Goal: Task Accomplishment & Management: Use online tool/utility

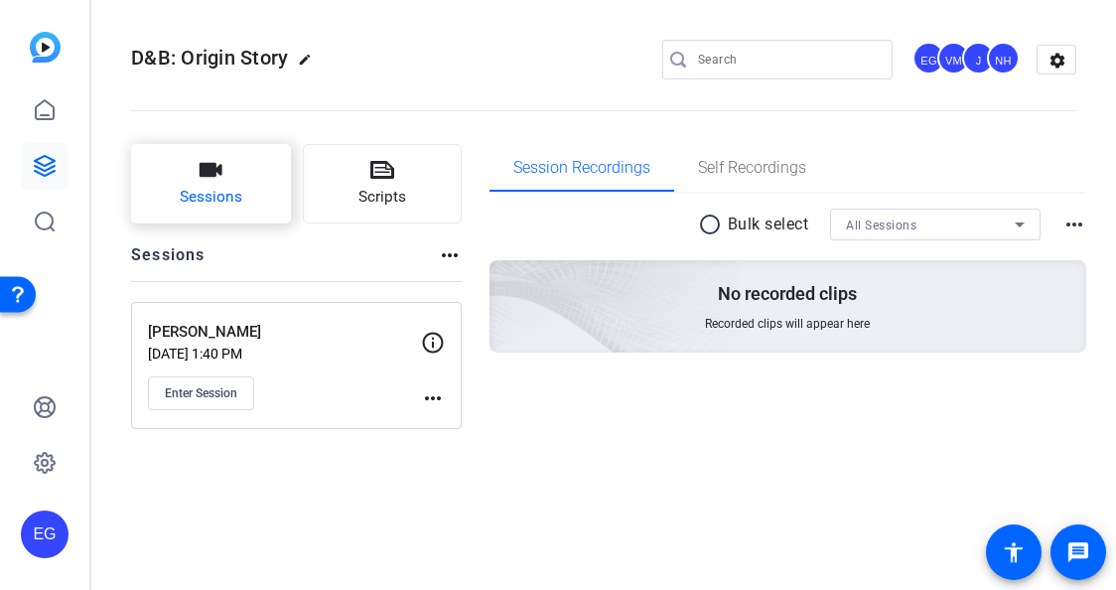
click at [216, 182] on icon "button" at bounding box center [211, 170] width 24 height 24
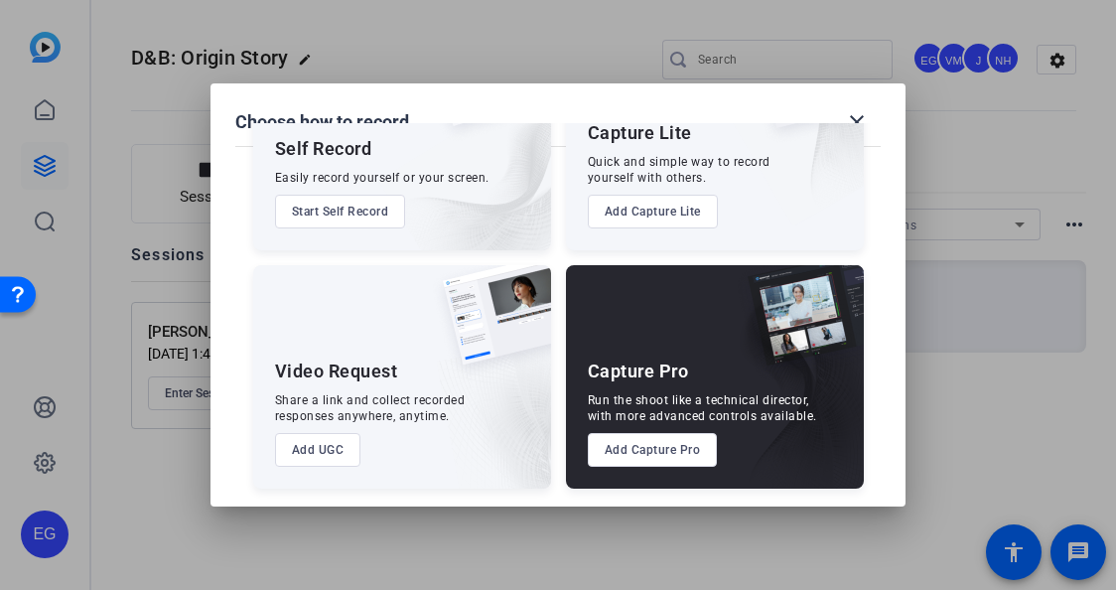
scroll to position [138, 0]
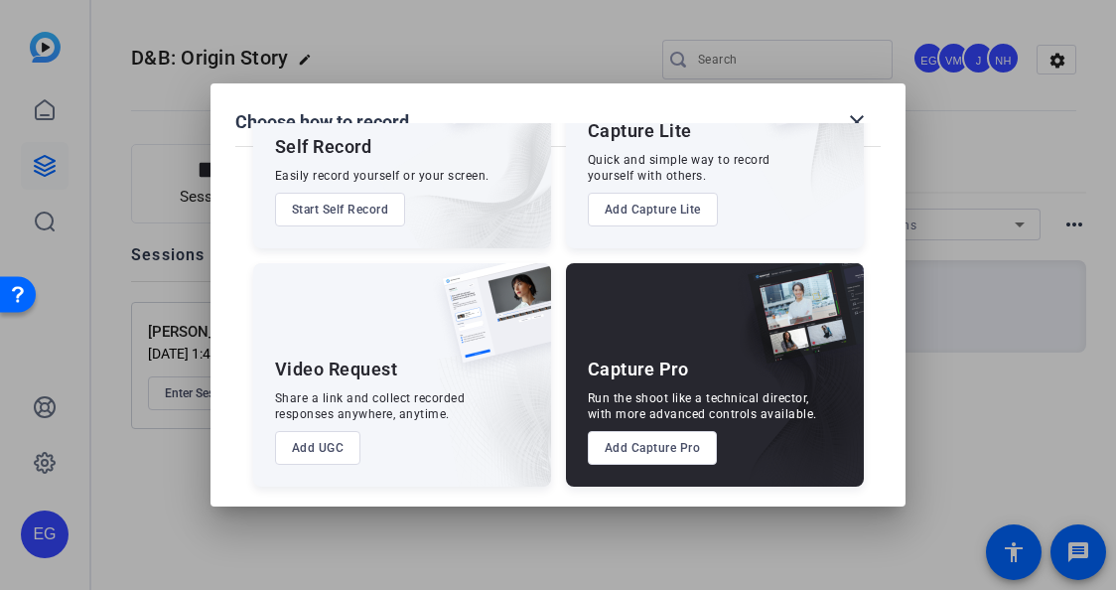
click at [657, 443] on button "Add Capture Pro" at bounding box center [653, 448] width 130 height 34
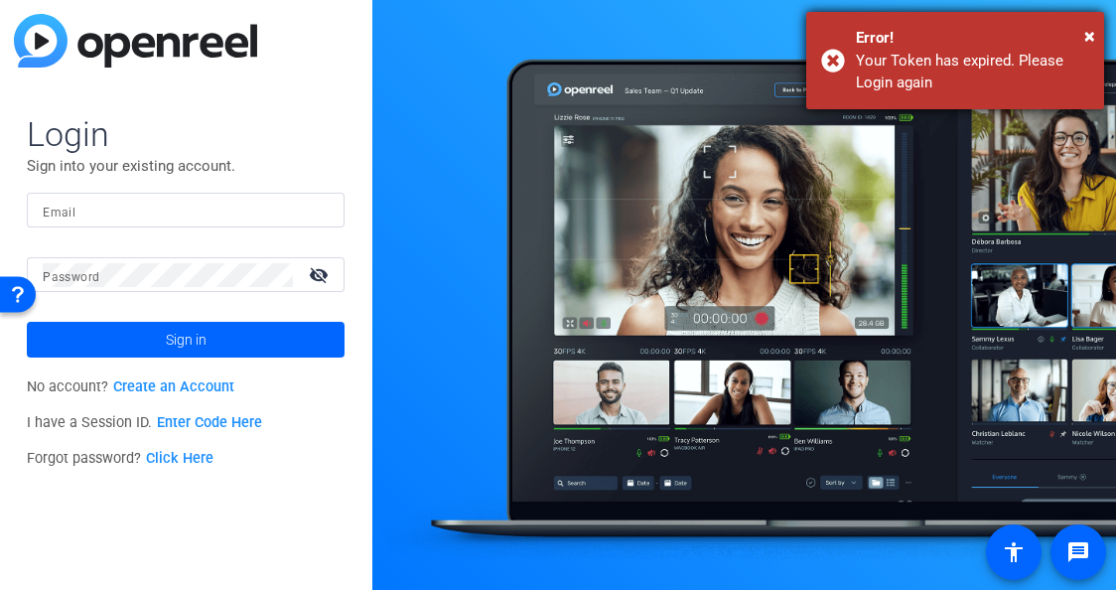
click at [1084, 27] on div "Error!" at bounding box center [972, 38] width 233 height 23
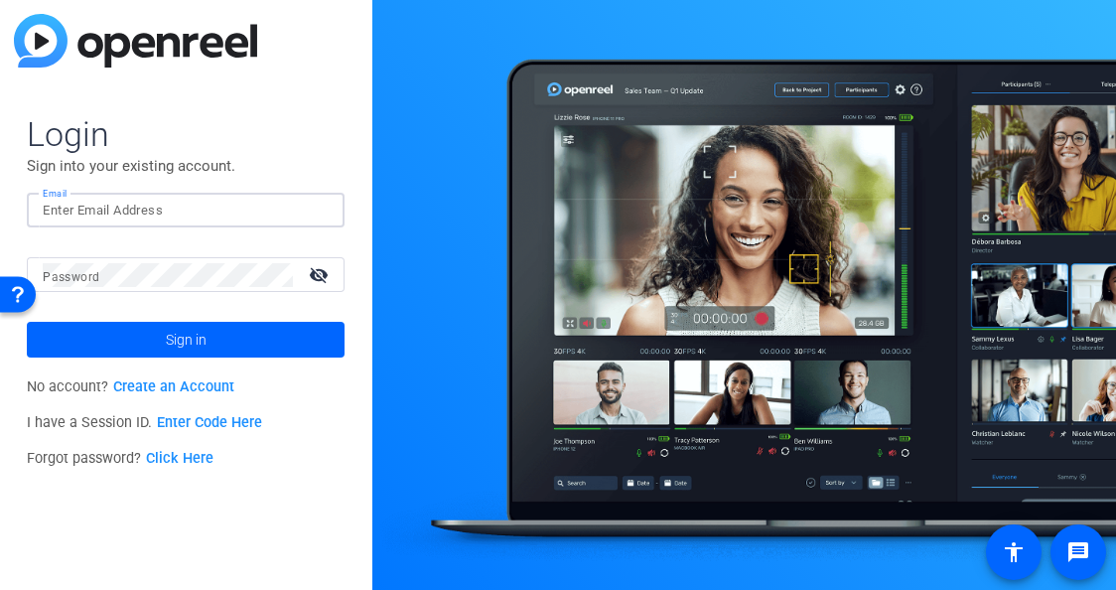
click at [124, 212] on input "Email" at bounding box center [186, 211] width 286 height 24
type input "erika.galana@airbnb.com"
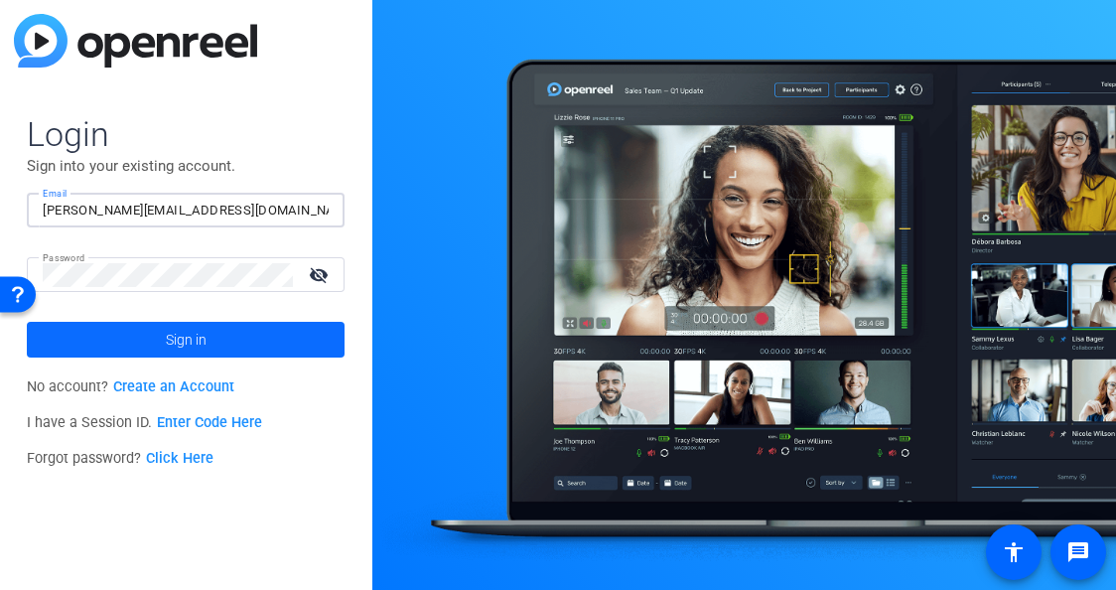
click at [279, 344] on span at bounding box center [186, 340] width 318 height 48
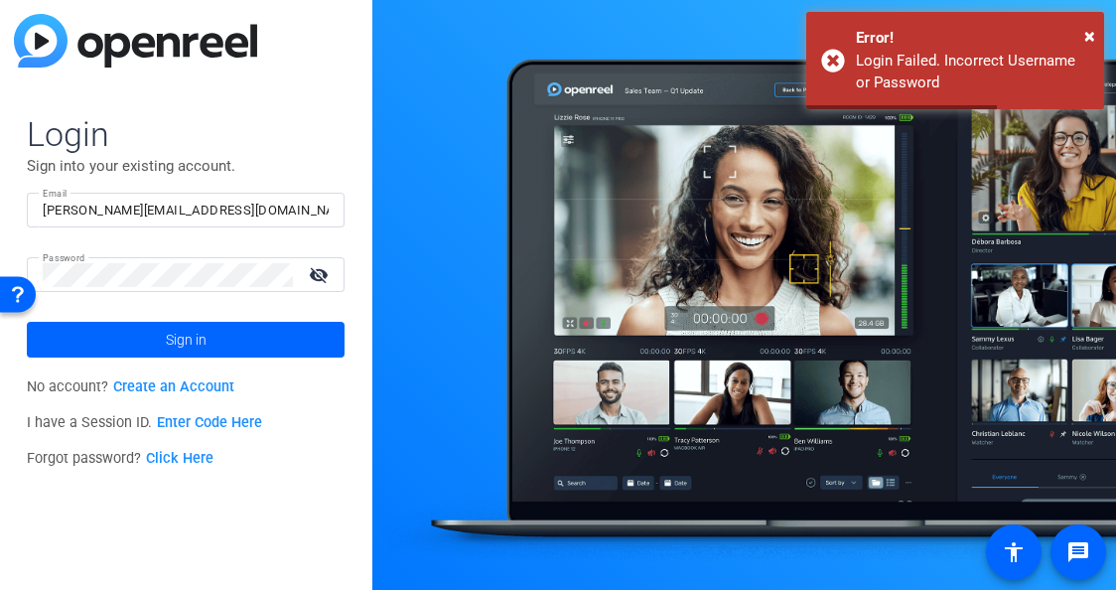
click at [317, 274] on mat-icon "visibility_off" at bounding box center [321, 274] width 48 height 29
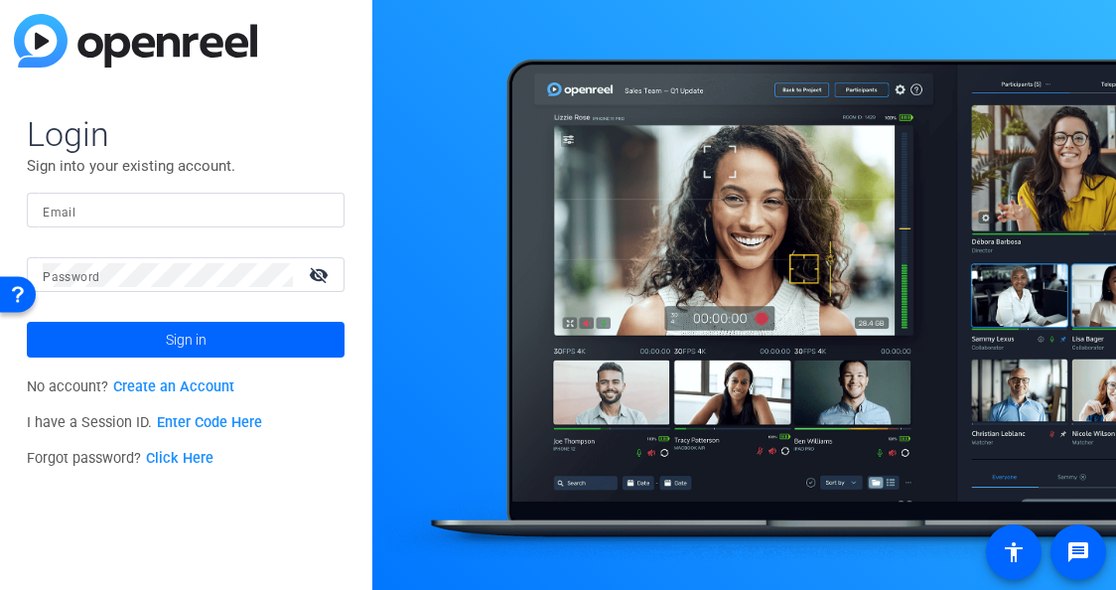
click at [164, 206] on input "Email" at bounding box center [186, 211] width 286 height 24
type input "erika.galana@airbnb.com"
click at [100, 426] on span "I have a Session ID. Enter Code Here" at bounding box center [144, 422] width 235 height 17
click at [187, 457] on link "Click Here" at bounding box center [180, 458] width 68 height 17
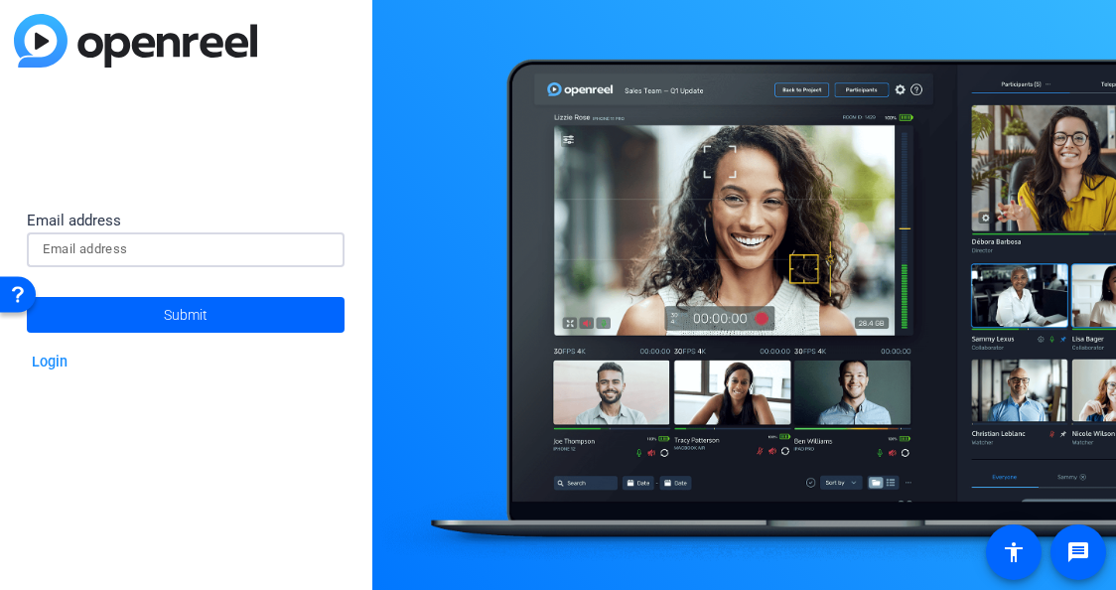
click at [131, 257] on input at bounding box center [186, 249] width 286 height 24
type input "erika.galana@airbnb.com"
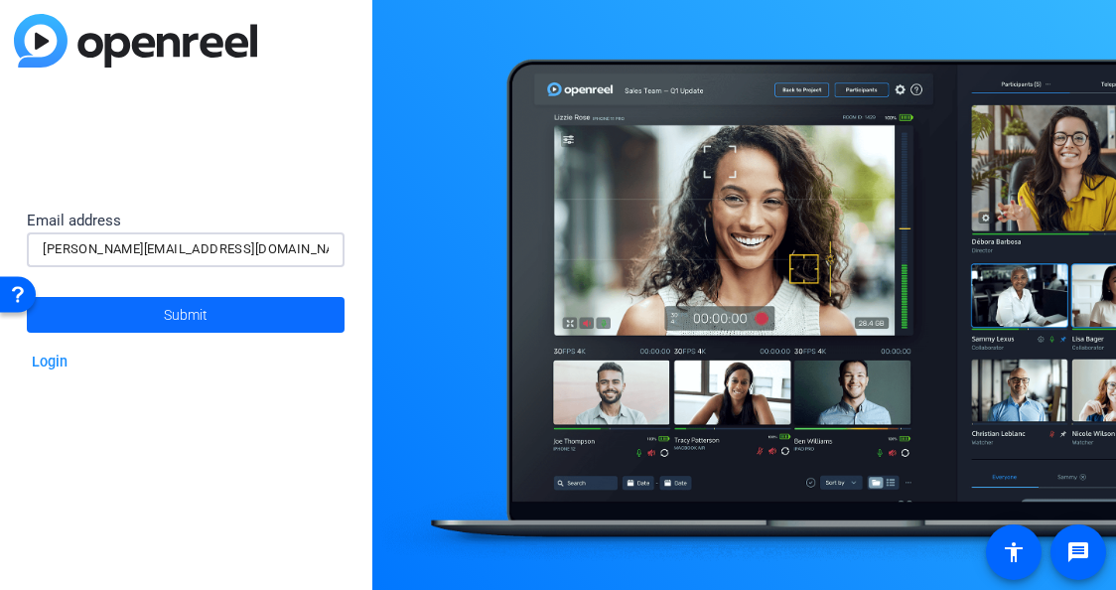
click at [193, 315] on span "Submit" at bounding box center [186, 315] width 44 height 50
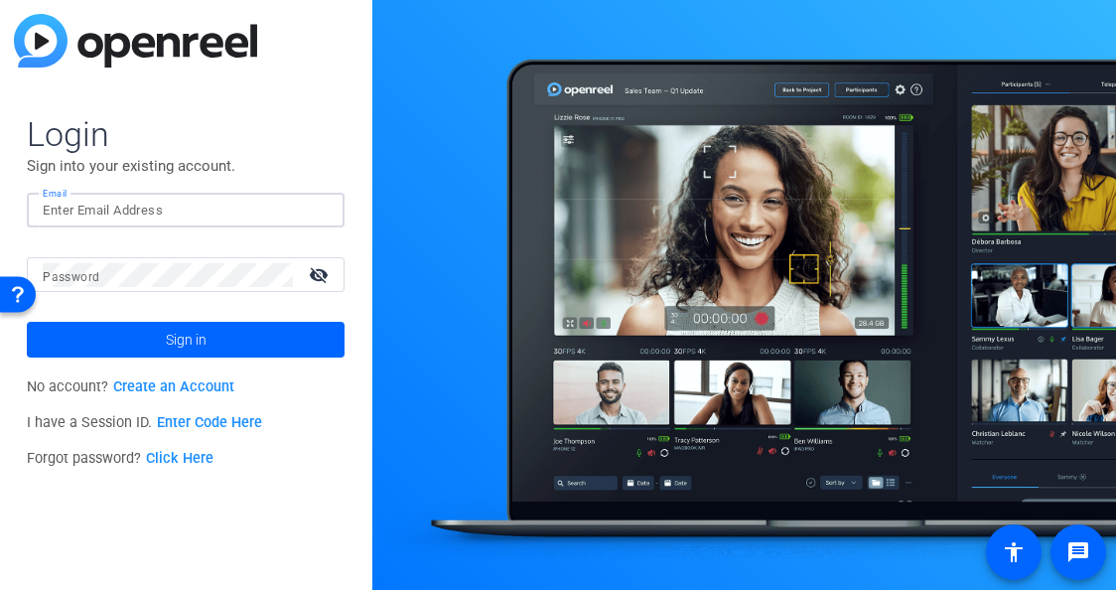
click at [176, 203] on input "Email" at bounding box center [186, 211] width 286 height 24
click at [192, 457] on link "Click Here" at bounding box center [180, 458] width 68 height 17
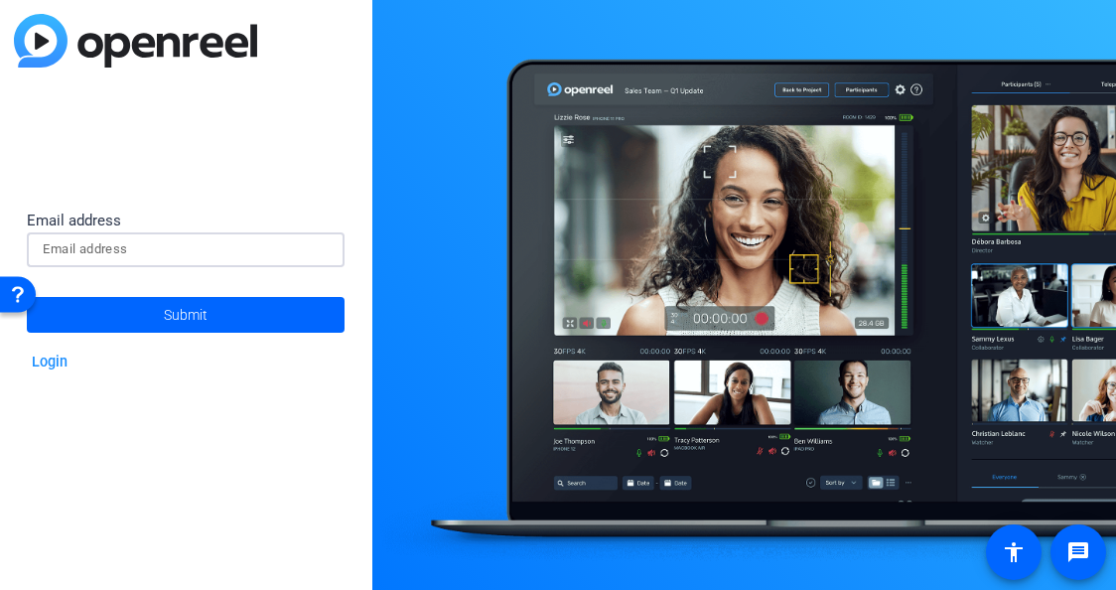
click at [140, 253] on input at bounding box center [186, 249] width 286 height 24
type input "erika.galeana@airbnb.com"
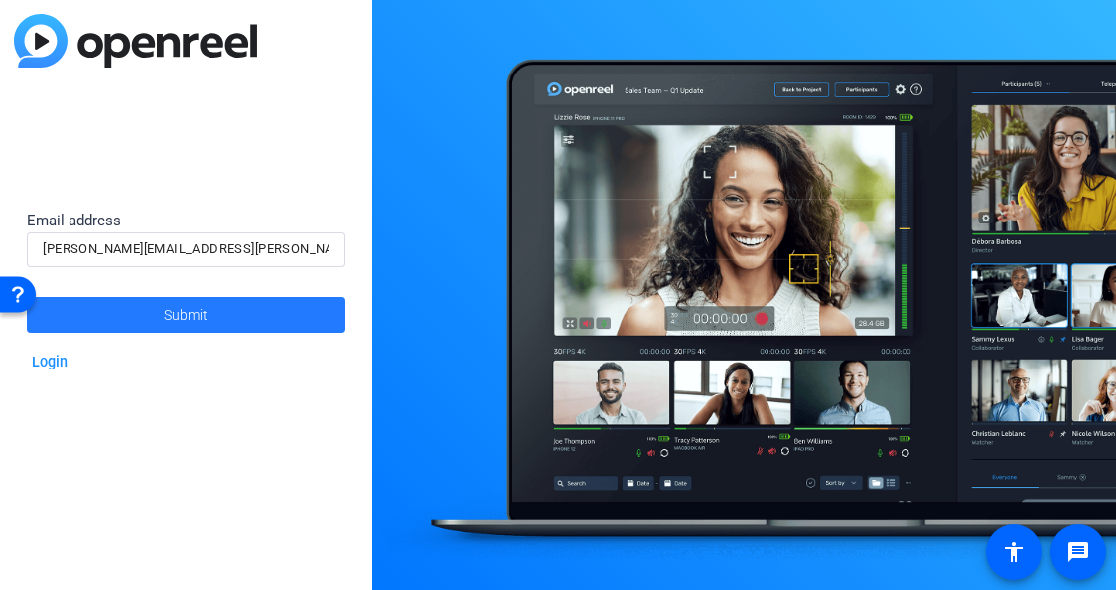
click at [218, 314] on span at bounding box center [186, 315] width 318 height 48
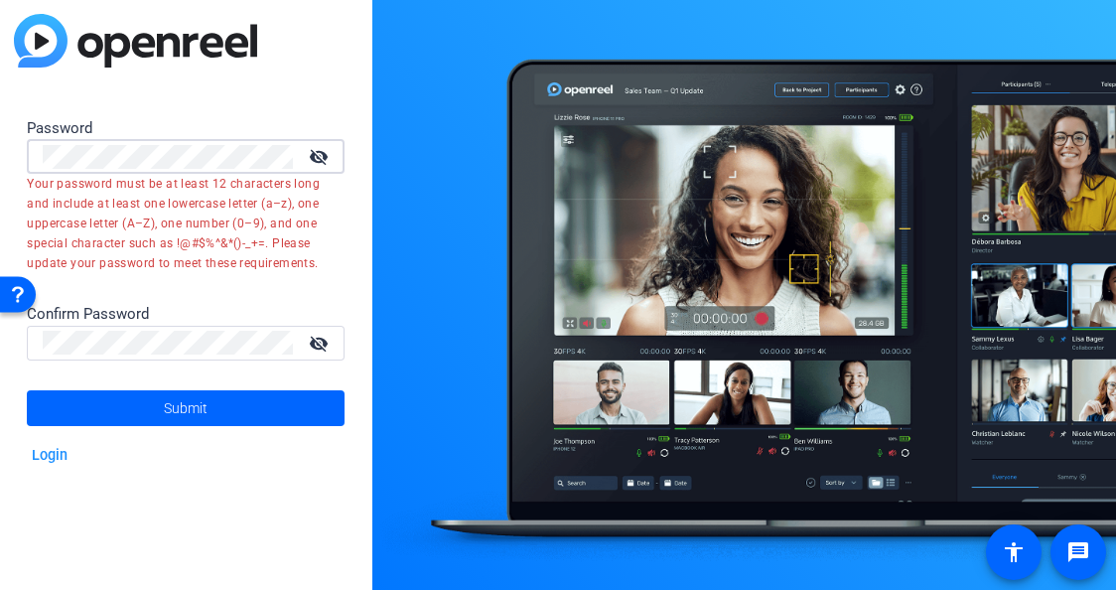
click at [192, 310] on div "Confirm Password" at bounding box center [186, 314] width 318 height 23
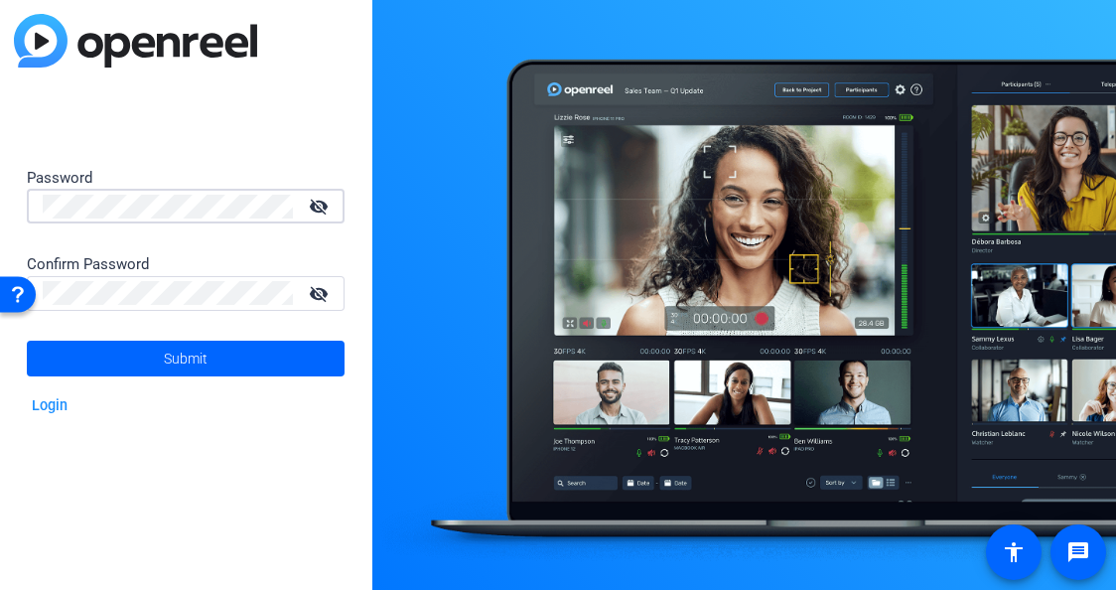
click at [20, 202] on div "Password visibility_off Confirm Password visibility_off Submit Login" at bounding box center [186, 295] width 372 height 590
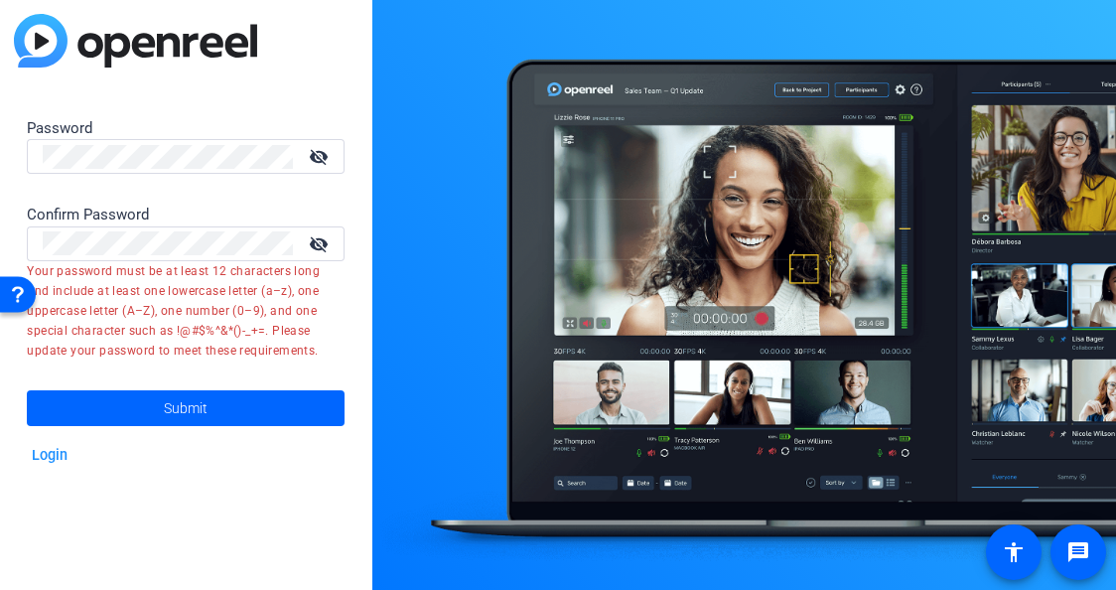
click at [315, 151] on mat-icon "visibility_off" at bounding box center [321, 156] width 48 height 29
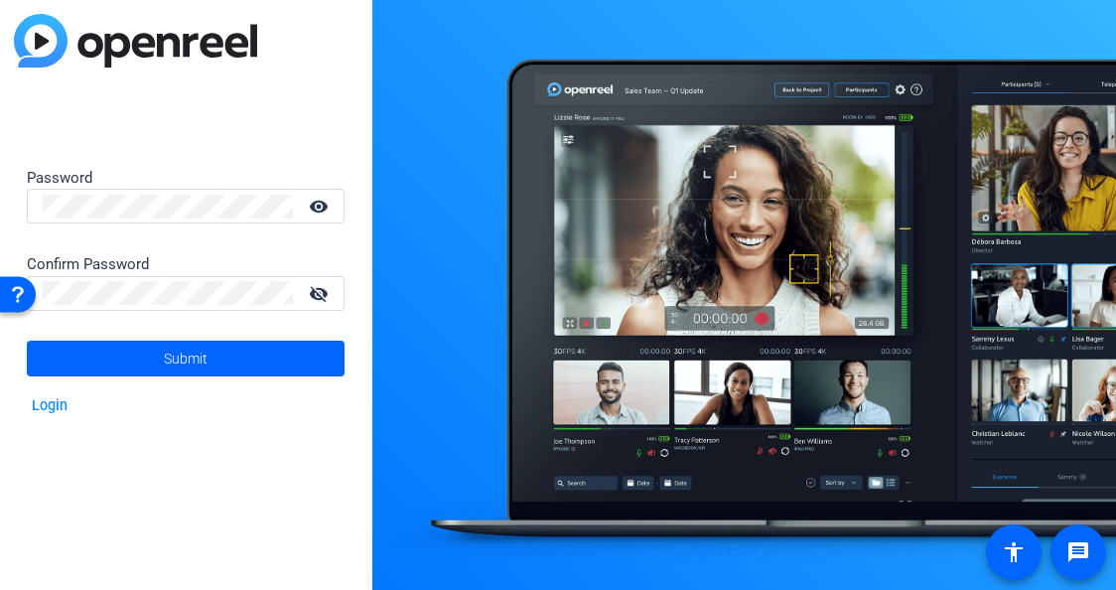
click at [121, 423] on p "Login" at bounding box center [186, 406] width 318 height 36
click at [179, 356] on span "Submit" at bounding box center [186, 359] width 44 height 50
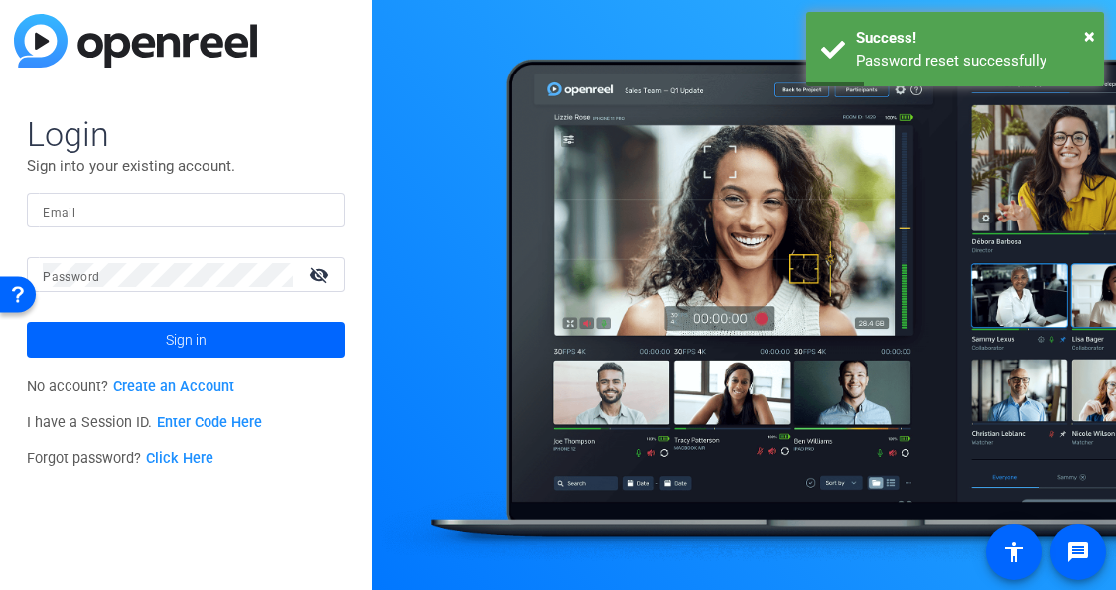
click at [119, 205] on input "Email" at bounding box center [186, 211] width 286 height 24
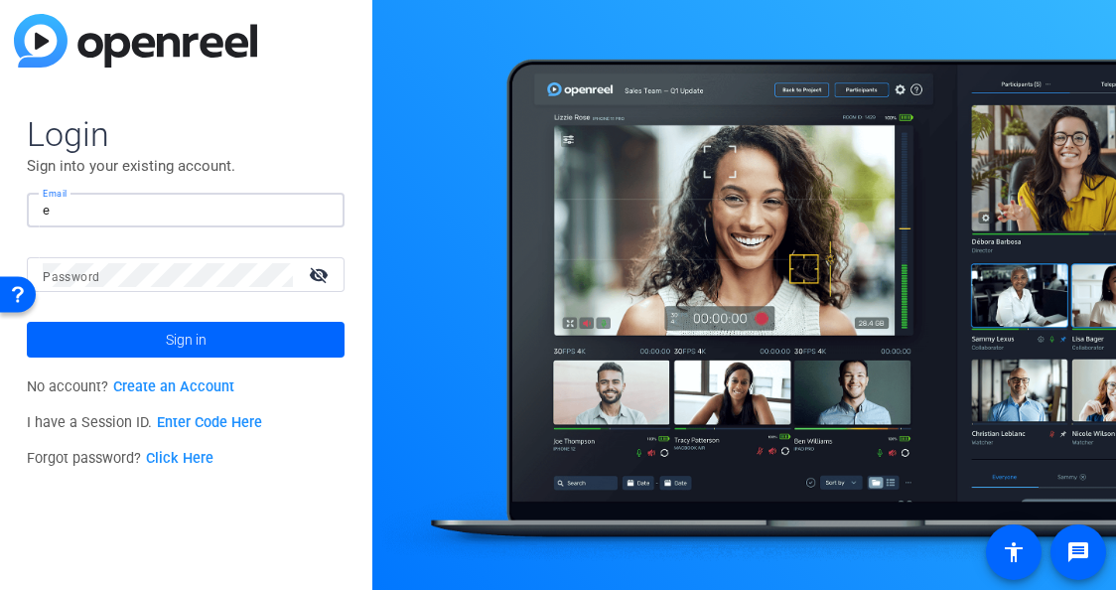
type input "e"
click at [110, 207] on input "e" at bounding box center [186, 211] width 286 height 24
type input "erika.galeana@airbnb.com"
click at [27, 322] on button "Sign in" at bounding box center [186, 340] width 318 height 36
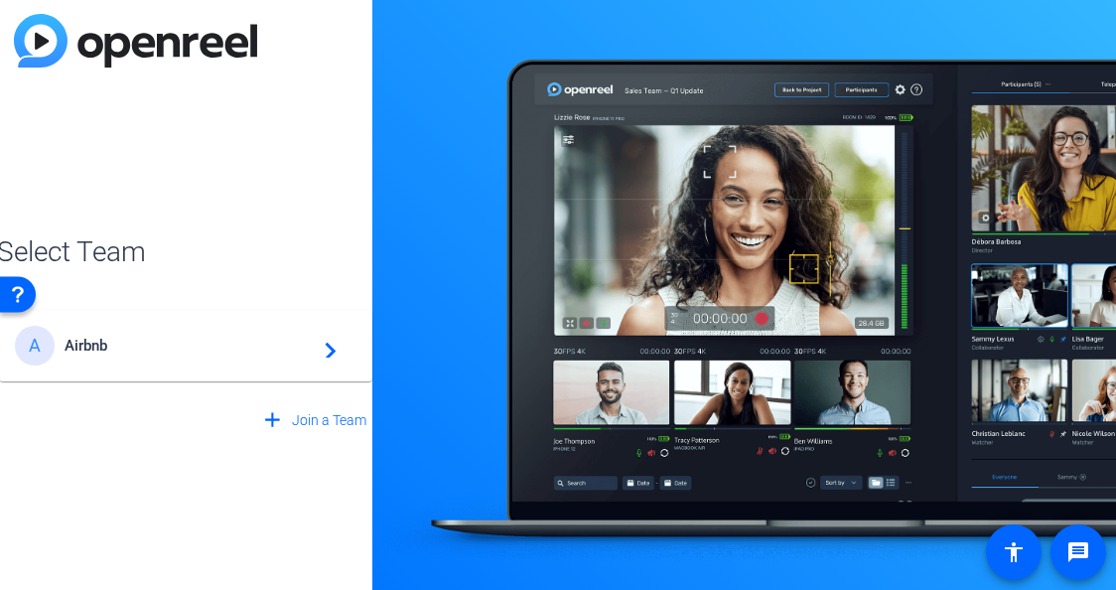
click at [99, 342] on span "Airbnb" at bounding box center [189, 346] width 248 height 18
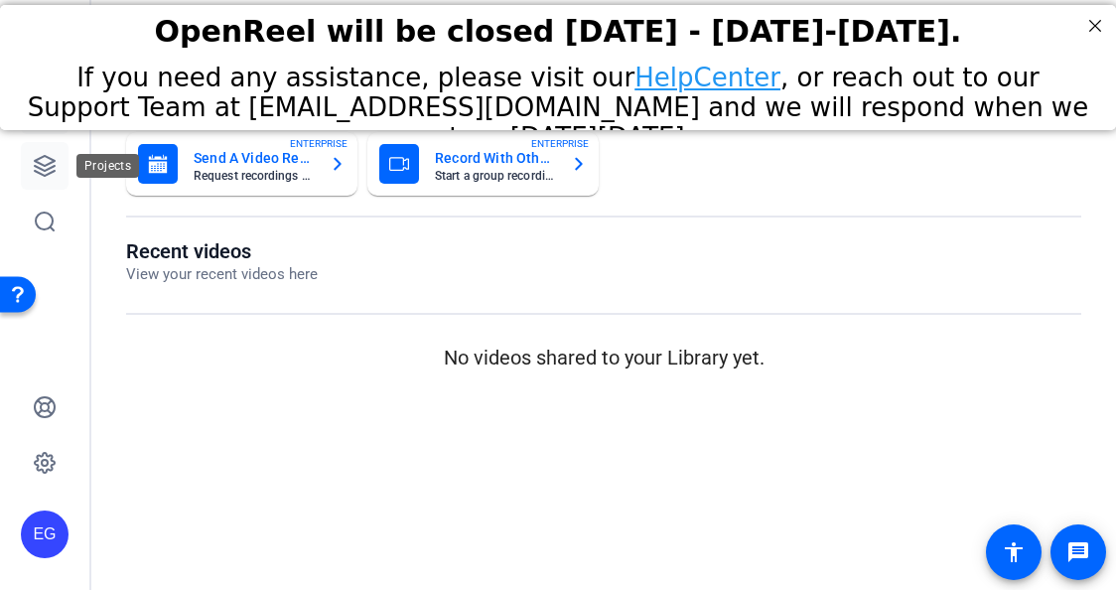
click at [46, 161] on icon at bounding box center [45, 166] width 24 height 24
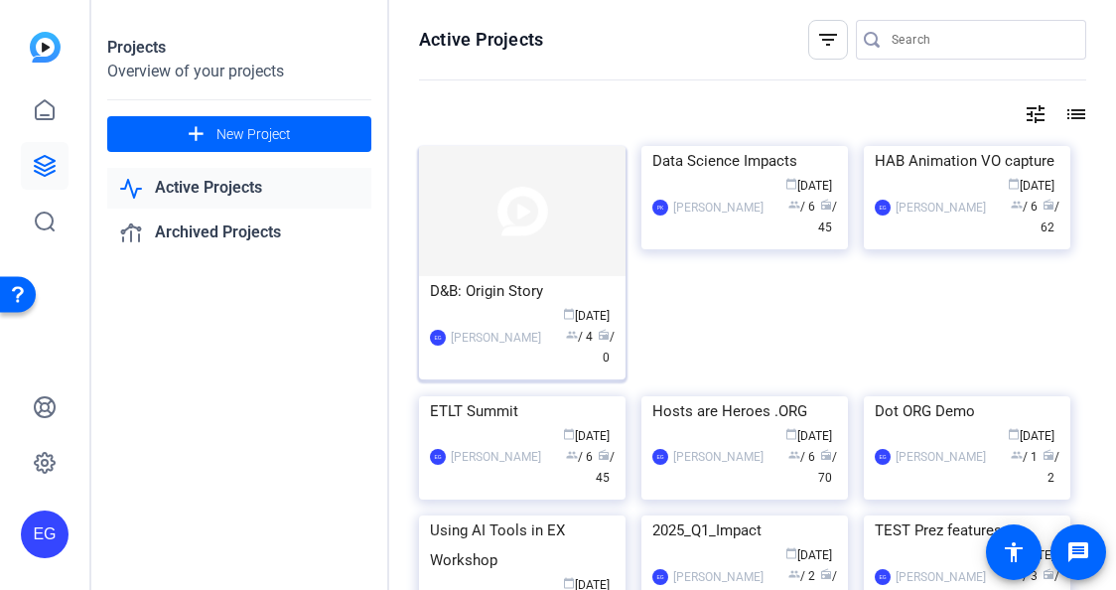
click at [496, 295] on div "D&B: Origin Story" at bounding box center [522, 291] width 185 height 30
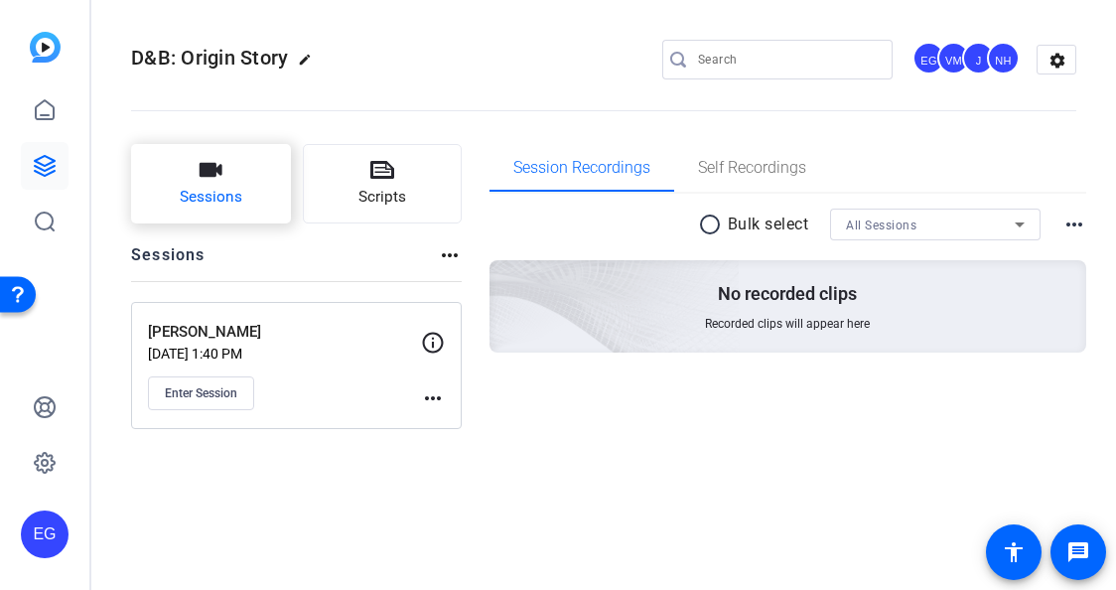
click at [219, 174] on icon "button" at bounding box center [211, 170] width 23 height 14
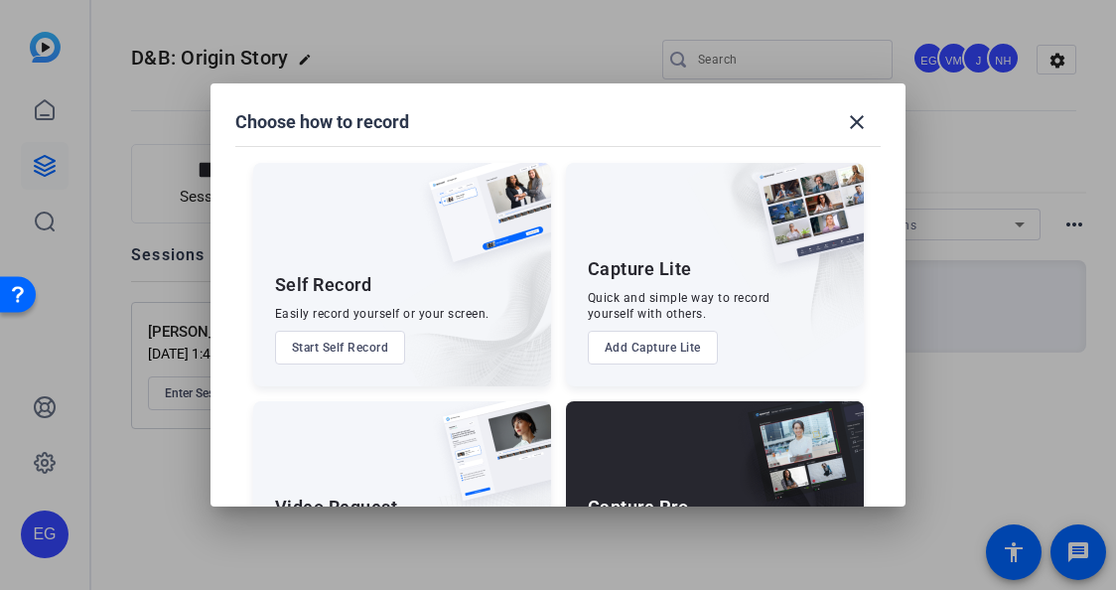
click at [684, 443] on div "Capture Pro Run the shoot like a technical director, with more advanced control…" at bounding box center [715, 512] width 298 height 223
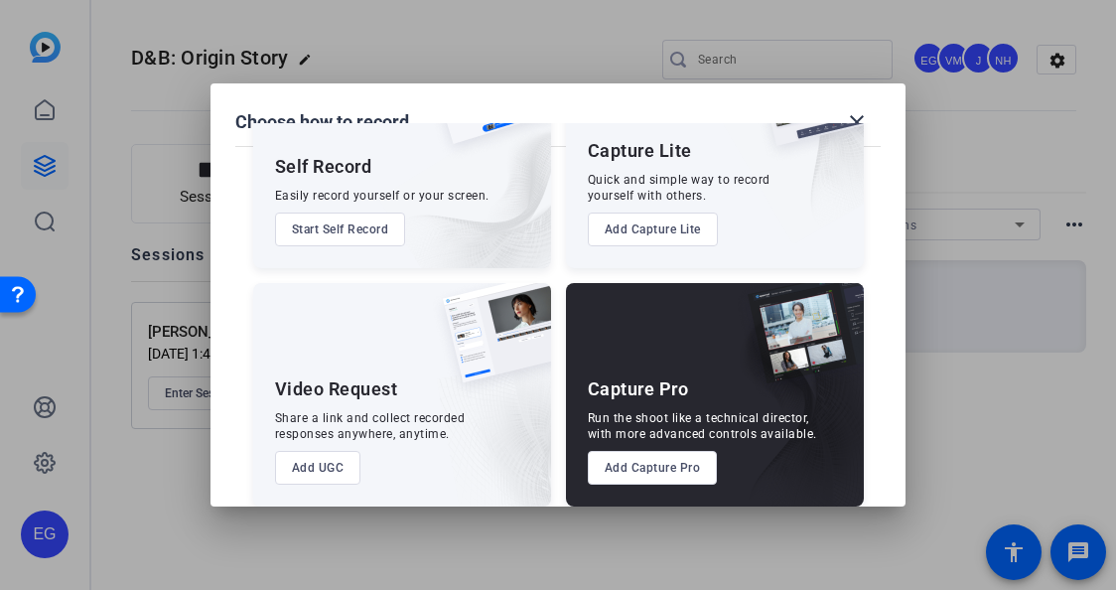
scroll to position [138, 0]
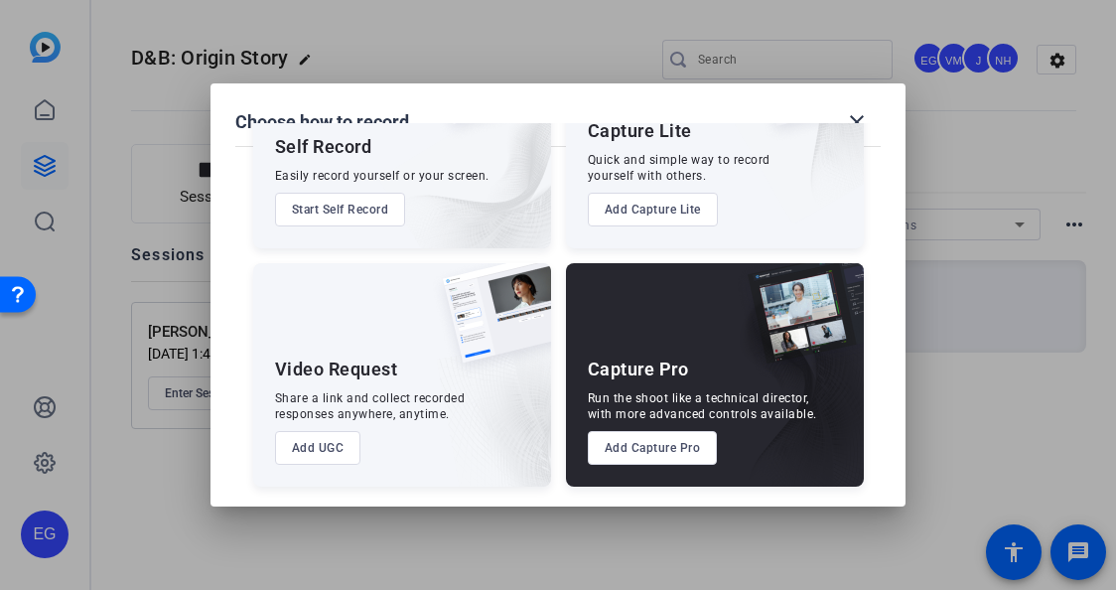
click at [666, 447] on button "Add Capture Pro" at bounding box center [653, 448] width 130 height 34
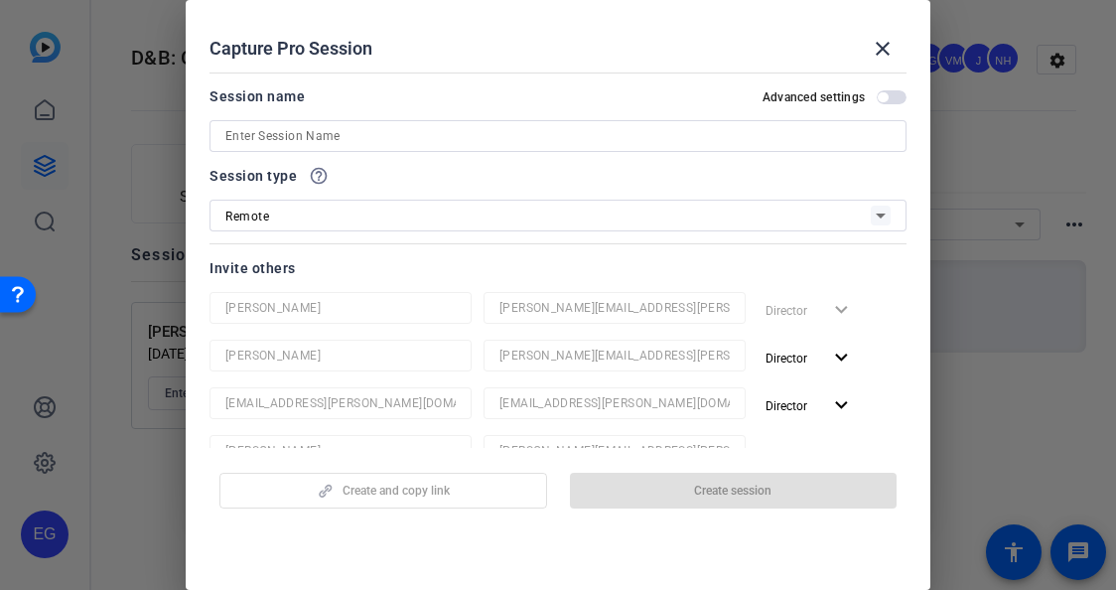
click at [347, 140] on input at bounding box center [557, 136] width 665 height 24
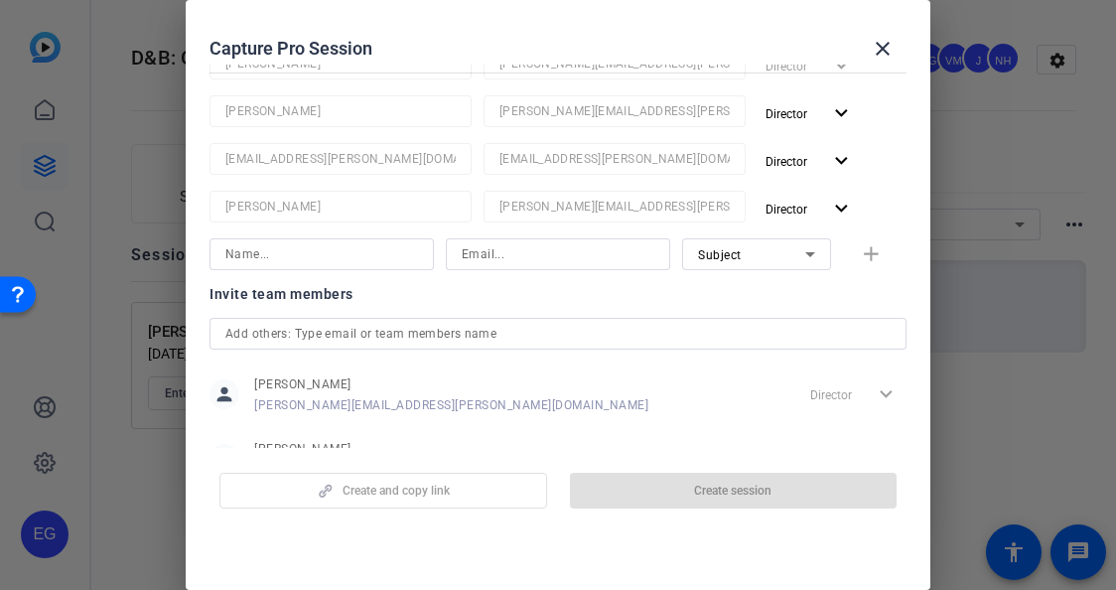
scroll to position [287, 0]
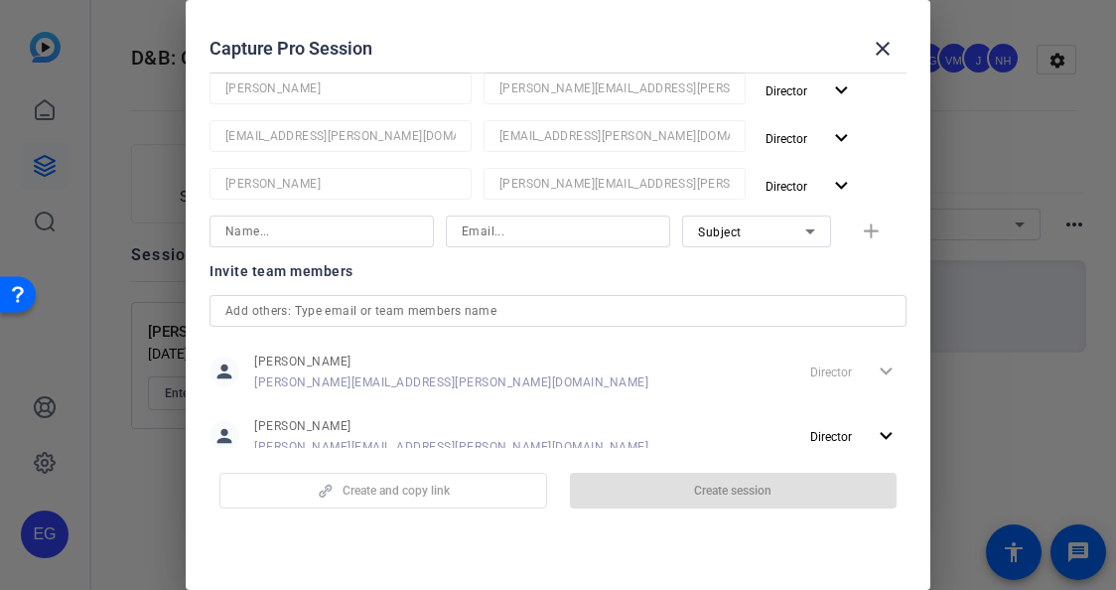
click at [517, 237] on input at bounding box center [558, 231] width 193 height 24
paste input "laura.spanjian@airbnb.com"
drag, startPoint x: 462, startPoint y: 230, endPoint x: 543, endPoint y: 228, distance: 81.5
click at [543, 228] on input "laura.spanjian@airbnb.com" at bounding box center [558, 231] width 193 height 24
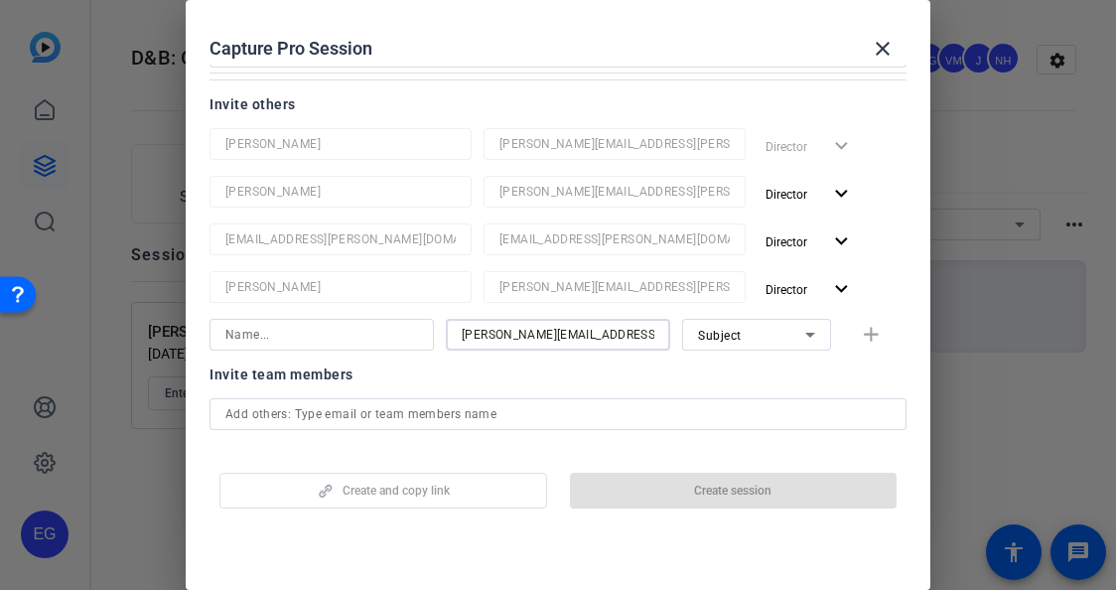
scroll to position [0, 0]
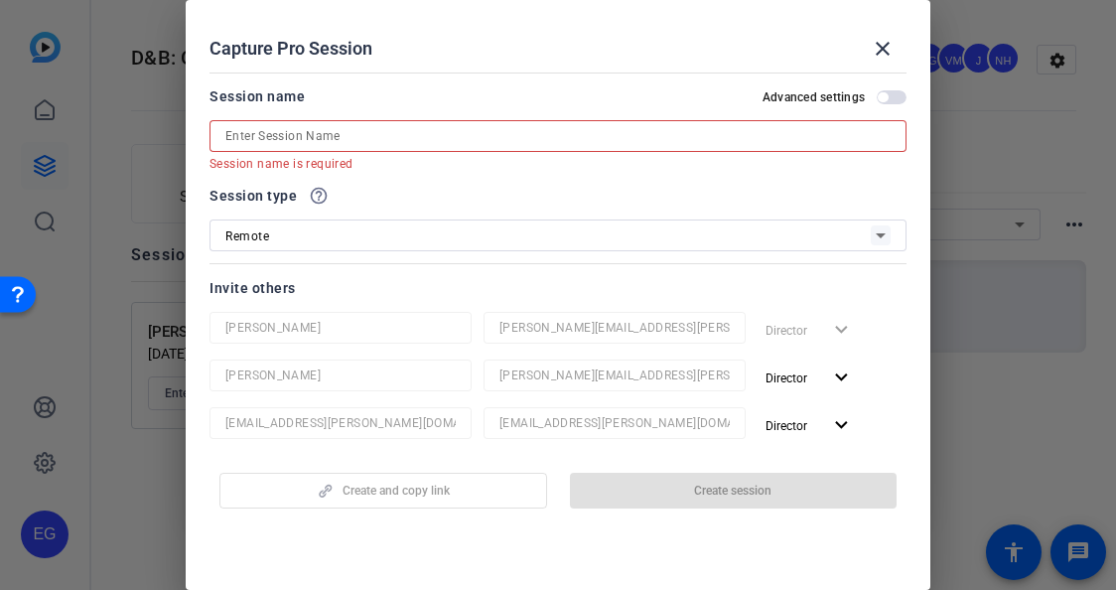
type input "laura.spanjian@airbnb.com"
click at [371, 133] on input at bounding box center [557, 136] width 665 height 24
paste input "laura.spanjian"
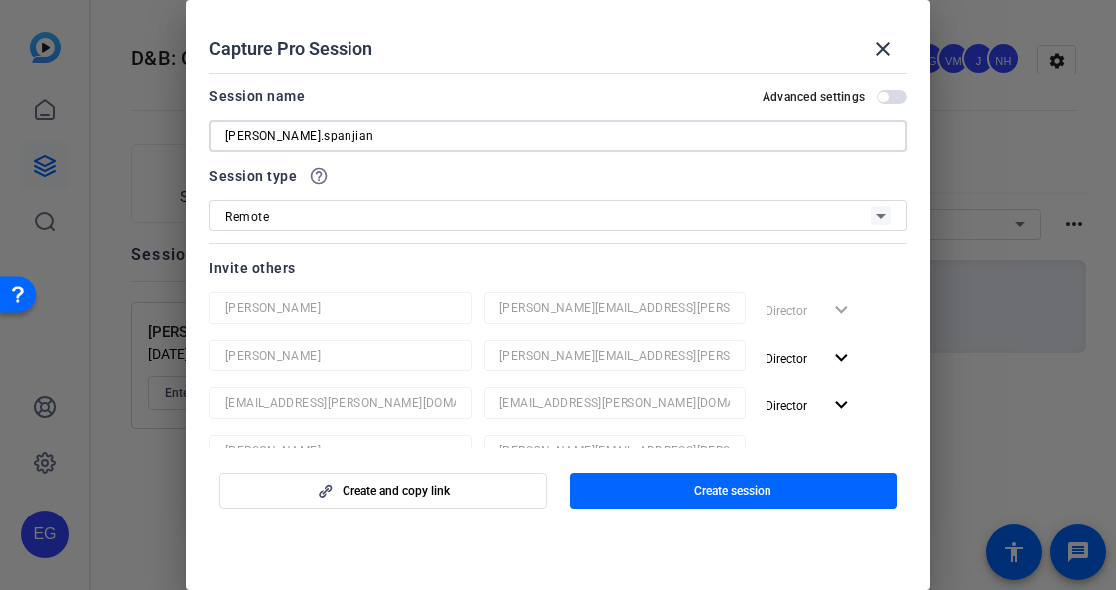
click at [228, 135] on input "laura.spanjian" at bounding box center [557, 136] width 665 height 24
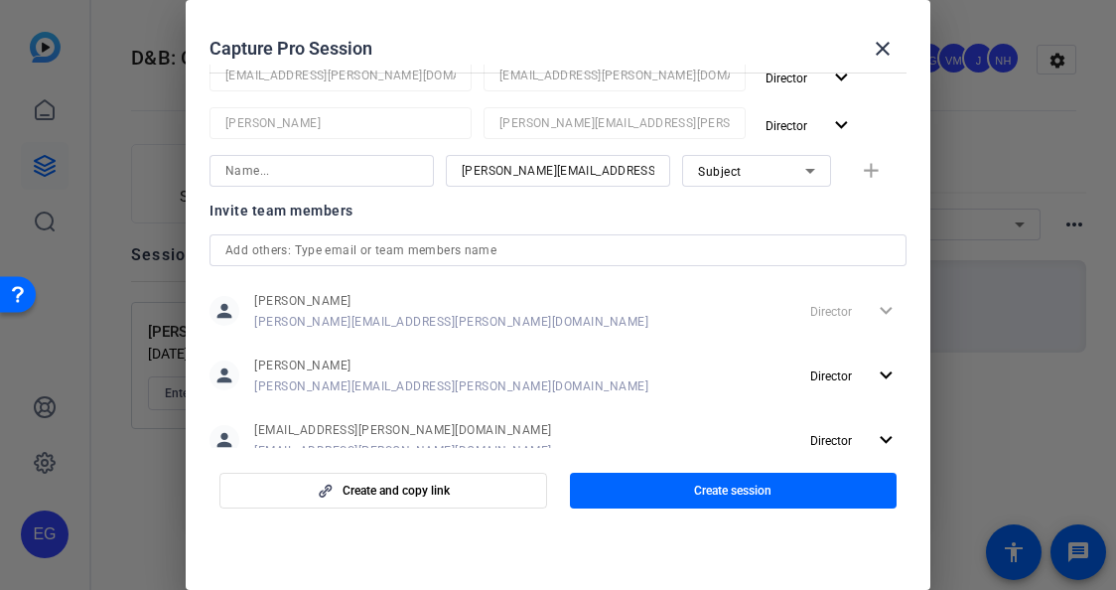
scroll to position [329, 0]
type input "Laura Spanjian"
click at [298, 171] on input at bounding box center [321, 170] width 193 height 24
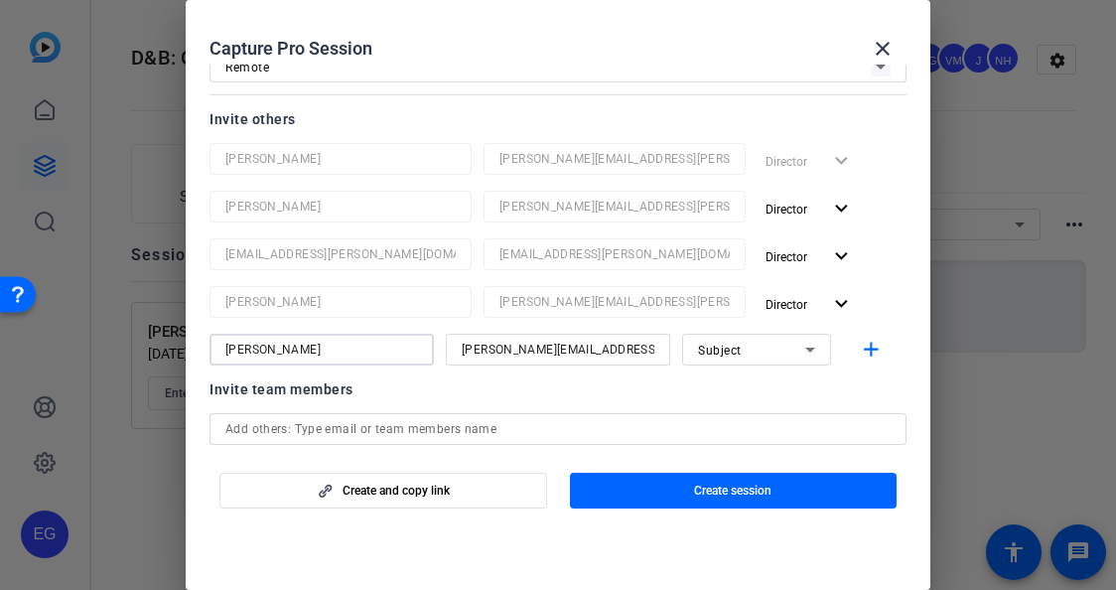
scroll to position [147, 0]
type input "Laura"
click at [745, 497] on span "Create session" at bounding box center [732, 491] width 77 height 16
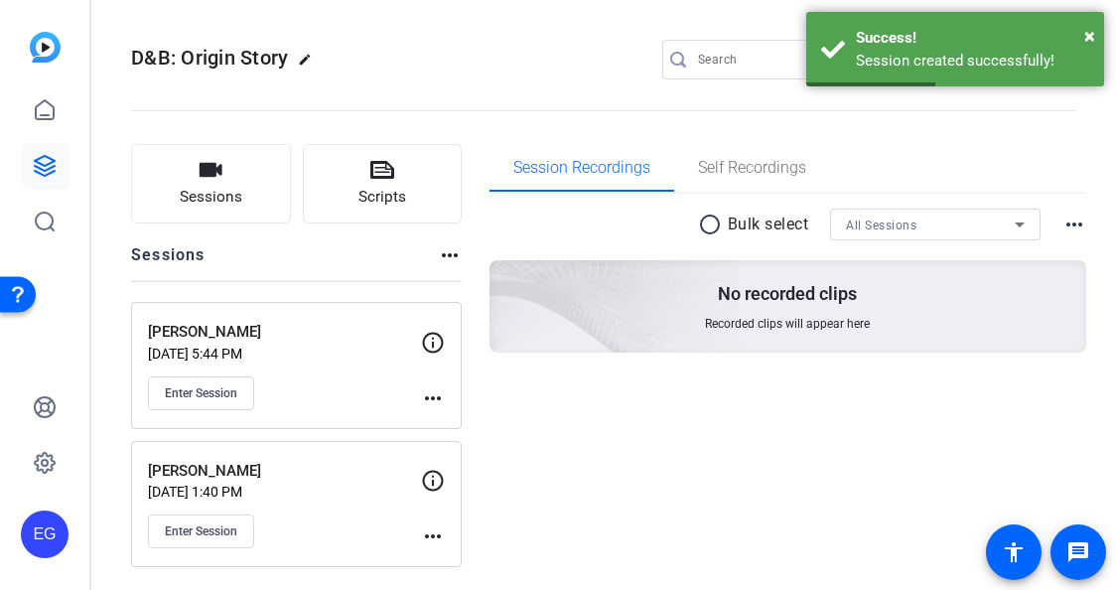
scroll to position [2, 0]
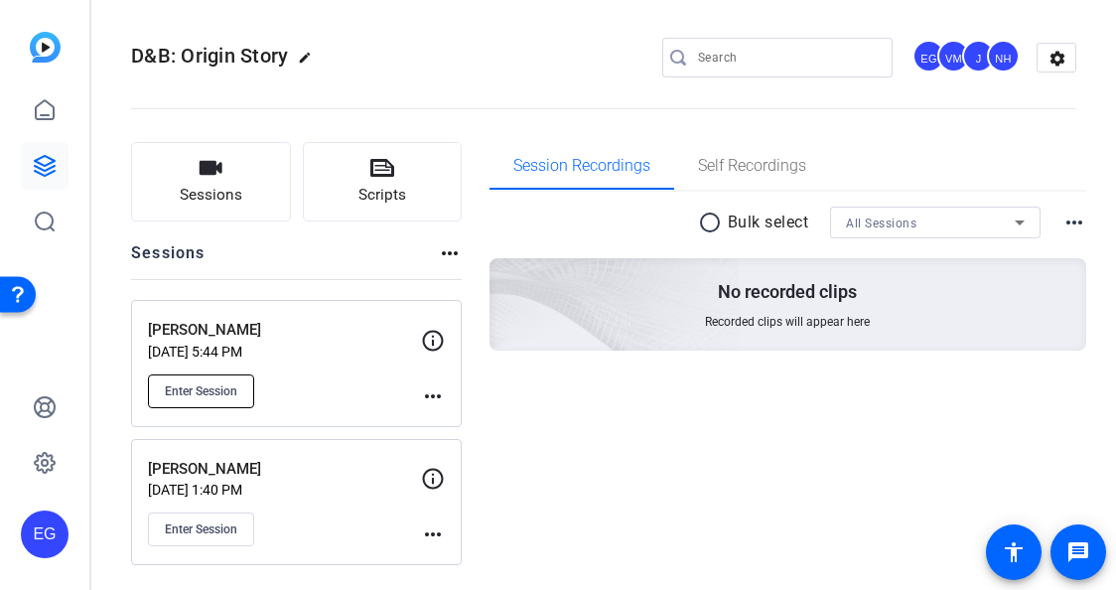
click at [209, 383] on span "Enter Session" at bounding box center [201, 391] width 73 height 16
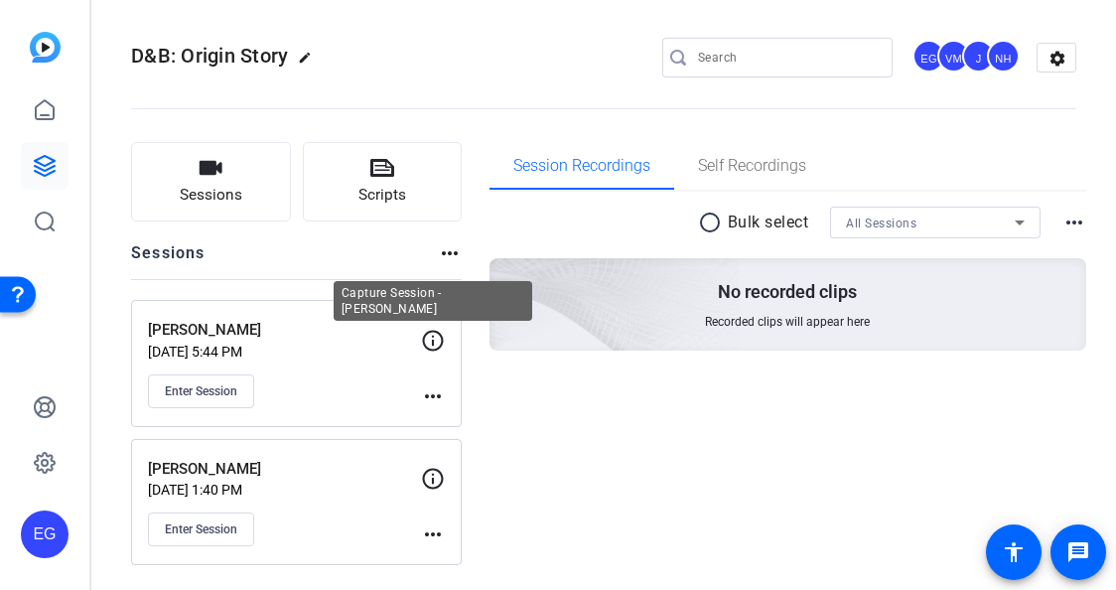
click at [431, 339] on icon at bounding box center [433, 340] width 21 height 21
click at [434, 396] on mat-icon "more_horiz" at bounding box center [433, 396] width 24 height 24
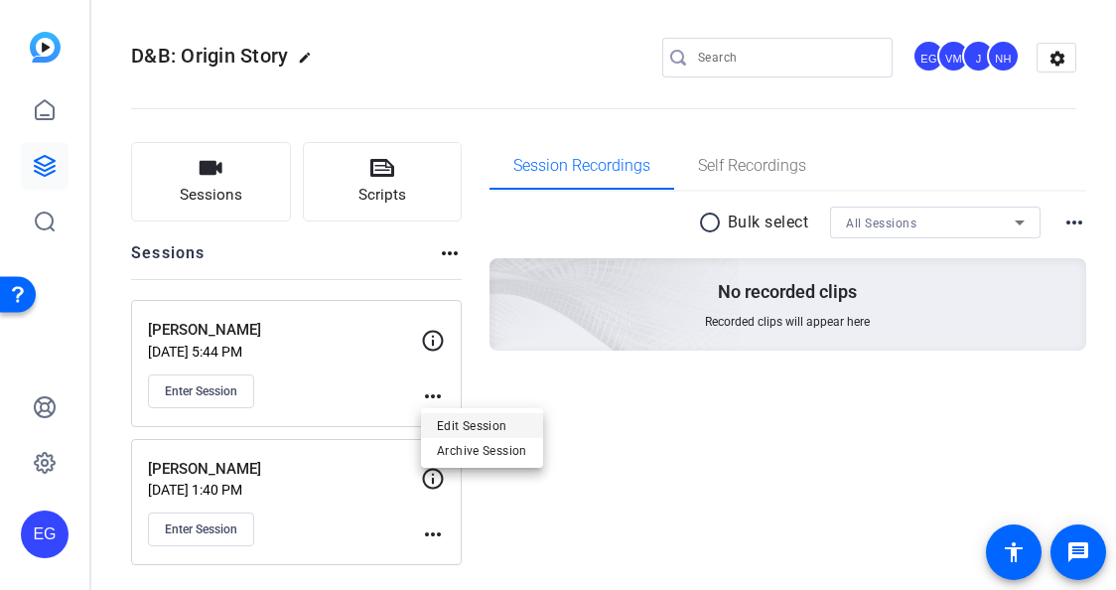
click at [465, 421] on span "Edit Session" at bounding box center [482, 425] width 90 height 24
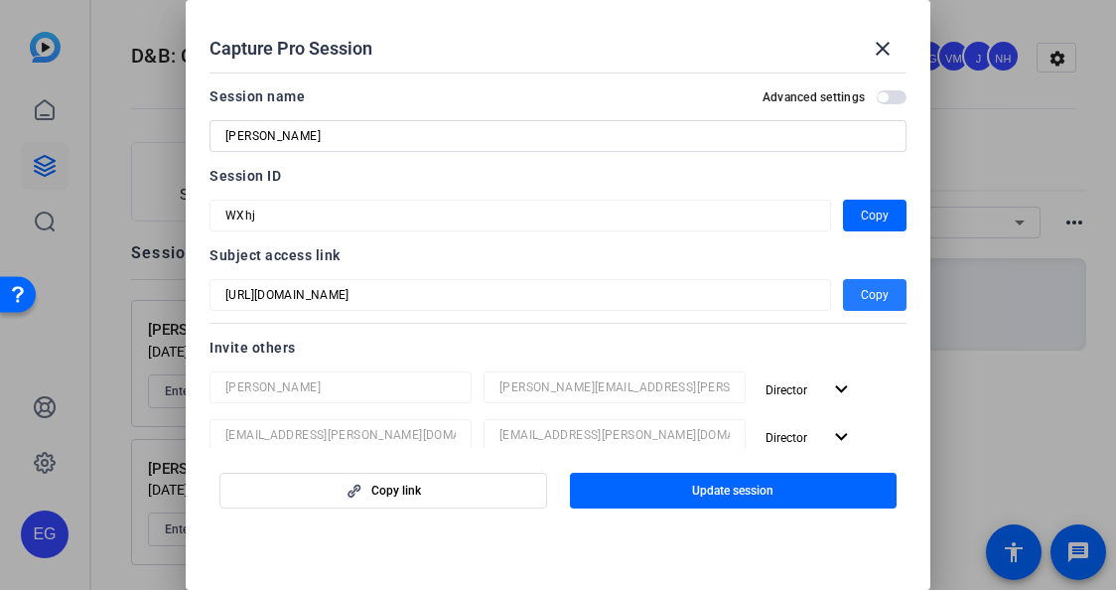
click at [875, 291] on span "Copy" at bounding box center [875, 295] width 28 height 24
click at [871, 295] on span "Copy" at bounding box center [875, 295] width 28 height 24
